Goal: Task Accomplishment & Management: Use online tool/utility

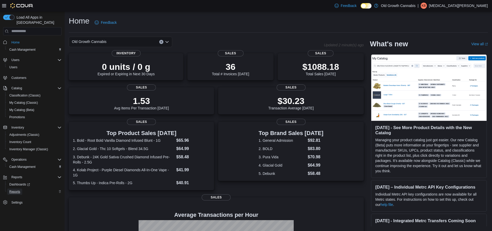
click at [15, 189] on span "Reports" at bounding box center [14, 191] width 11 height 4
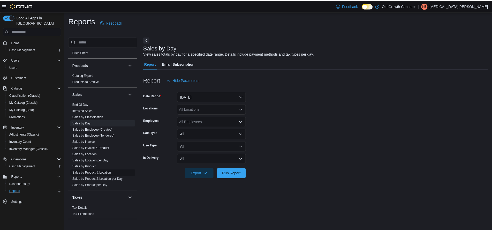
scroll to position [279, 0]
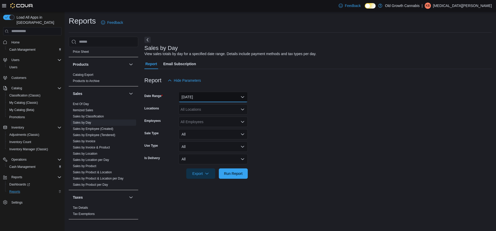
click at [236, 95] on button "[DATE]" at bounding box center [213, 97] width 69 height 10
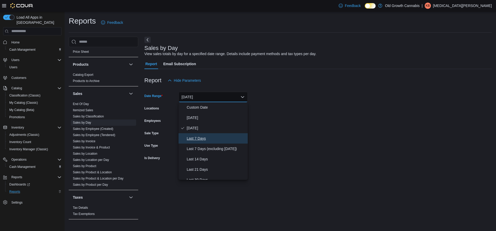
click at [198, 138] on span "Last 7 Days" at bounding box center [216, 138] width 59 height 6
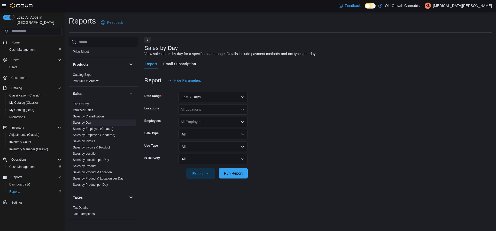
click at [240, 172] on span "Run Report" at bounding box center [233, 173] width 19 height 5
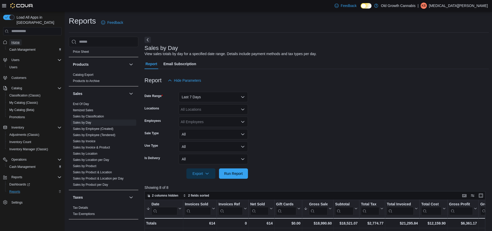
click at [15, 40] on span "Home" at bounding box center [15, 42] width 8 height 4
